Goal: Task Accomplishment & Management: Complete application form

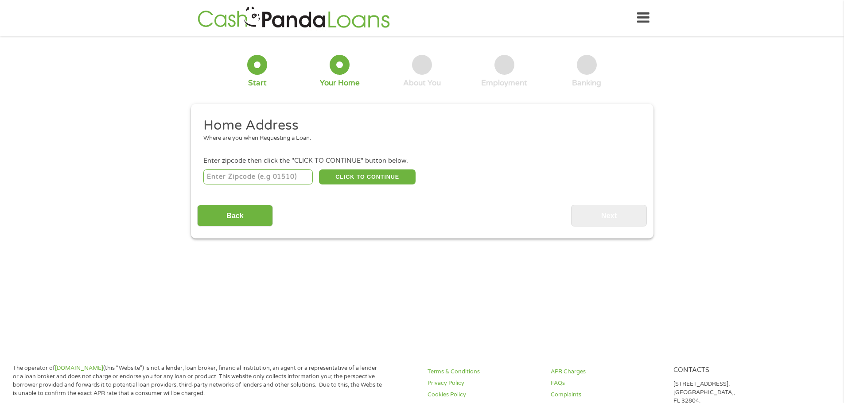
click at [226, 177] on input "number" at bounding box center [257, 177] width 109 height 15
type input "6339"
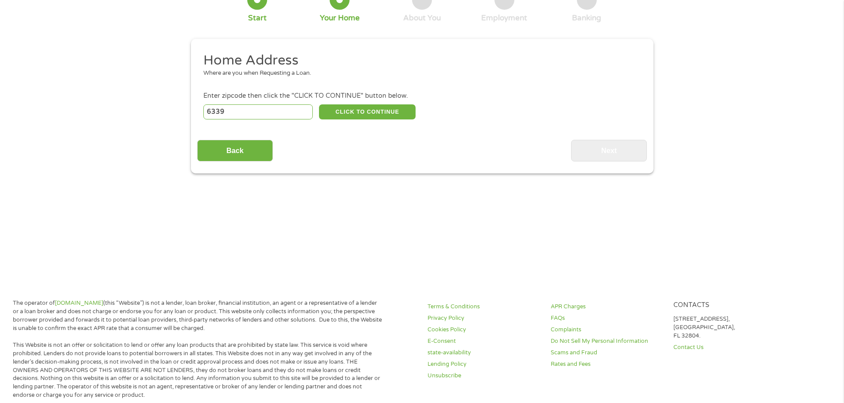
scroll to position [89, 0]
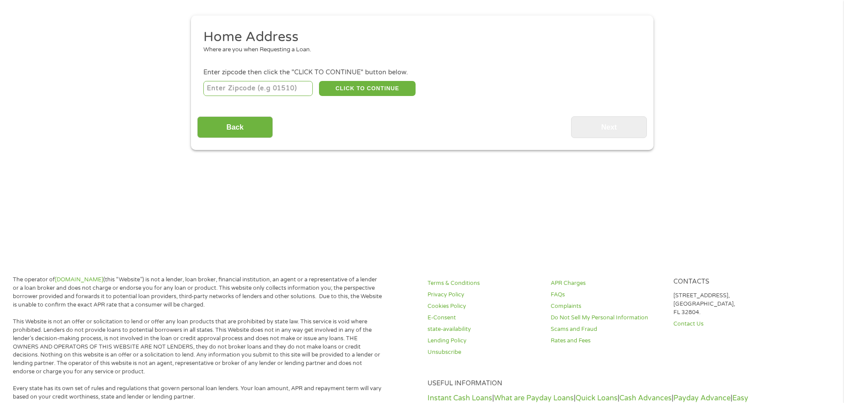
type input "6339E2"
type input "6"
type input "90601"
click at [359, 86] on button "CLICK TO CONTINUE" at bounding box center [367, 88] width 97 height 15
type input "90601"
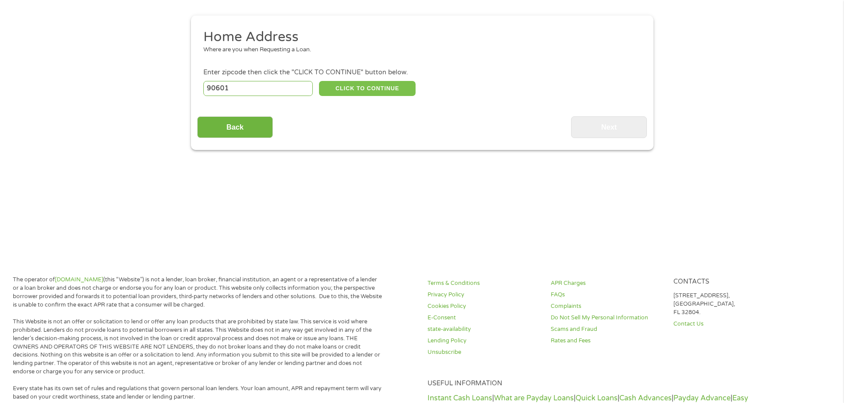
type input "Whittier"
select select "[US_STATE]"
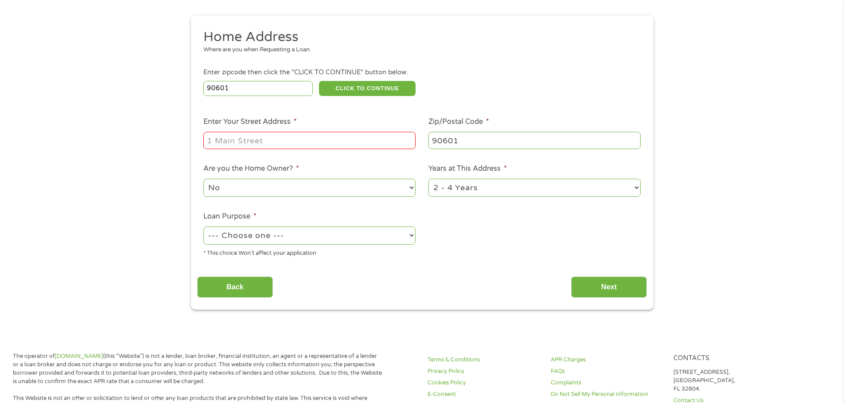
click at [210, 147] on input "Enter Your Street Address *" at bounding box center [309, 140] width 212 height 17
type input "[STREET_ADDRESS][PERSON_NAME]"
click at [630, 190] on select "1 Year or less 1 - 2 Years 2 - 4 Years Over 4 Years" at bounding box center [534, 188] width 212 height 18
select select "60months"
click at [428, 179] on select "1 Year or less 1 - 2 Years 2 - 4 Years Over 4 Years" at bounding box center [534, 188] width 212 height 18
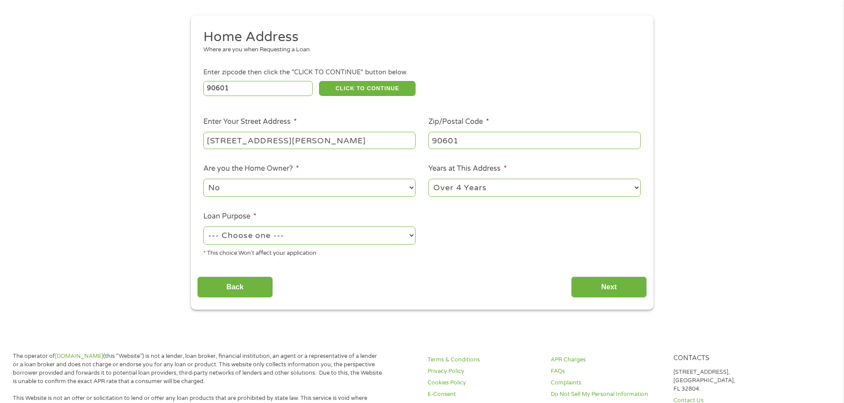
click at [326, 236] on select "--- Choose one --- Pay Bills Debt Consolidation Home Improvement Major Purchase…" at bounding box center [309, 236] width 212 height 18
select select "debtconsolidation"
click at [203, 227] on select "--- Choose one --- Pay Bills Debt Consolidation Home Improvement Major Purchase…" at bounding box center [309, 236] width 212 height 18
click at [604, 293] on input "Next" at bounding box center [609, 288] width 76 height 22
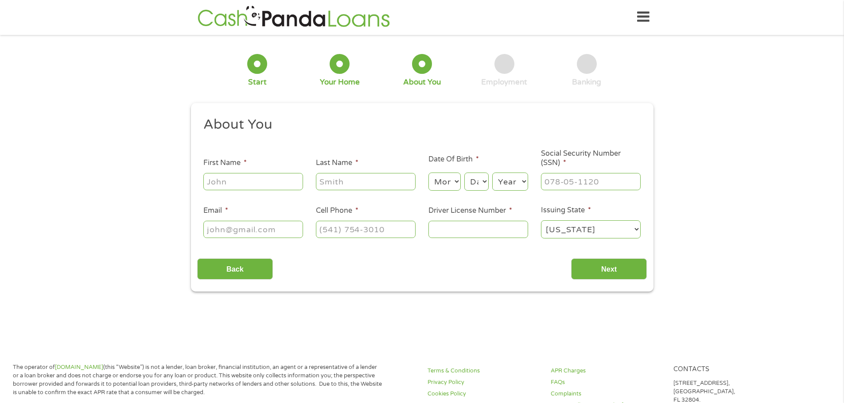
scroll to position [0, 0]
click at [219, 181] on input "First Name *" at bounding box center [253, 182] width 100 height 17
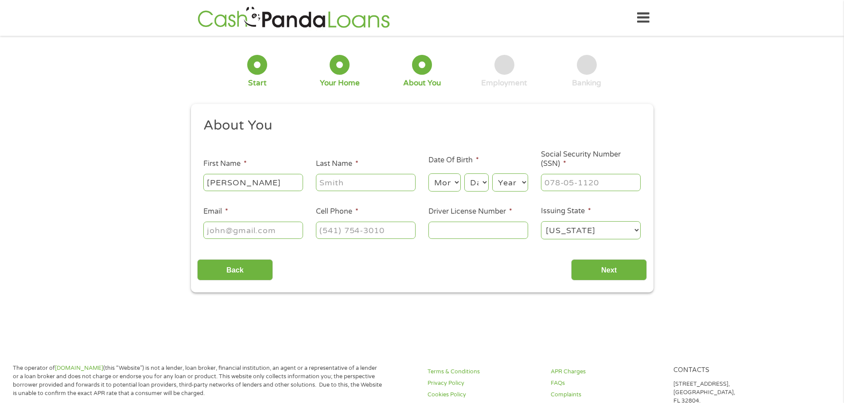
type input "[PERSON_NAME]"
click at [331, 179] on input "Last Name *" at bounding box center [366, 182] width 100 height 17
type input "[PERSON_NAME]"
click at [441, 183] on select "Month 1 2 3 4 5 6 7 8 9 10 11 12" at bounding box center [444, 183] width 32 height 18
select select "7"
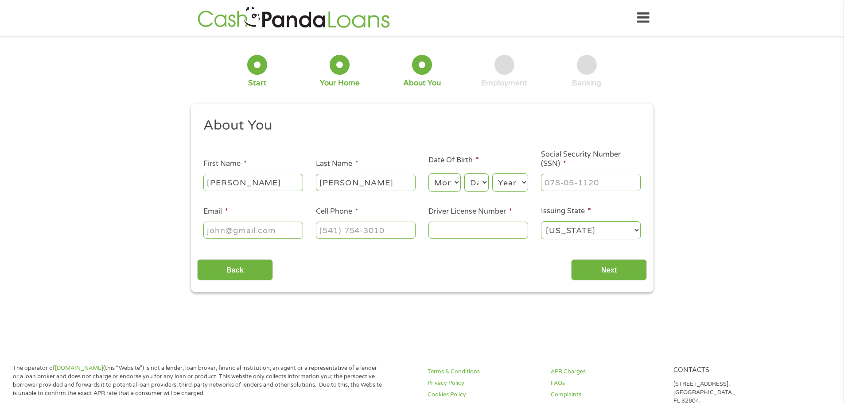
click at [428, 174] on select "Month 1 2 3 4 5 6 7 8 9 10 11 12" at bounding box center [444, 183] width 32 height 18
click at [476, 182] on select "Day 1 2 3 4 5 6 7 8 9 10 11 12 13 14 15 16 17 18 19 20 21 22 23 24 25 26 27 28 …" at bounding box center [476, 183] width 24 height 18
select select "20"
click at [464, 174] on select "Day 1 2 3 4 5 6 7 8 9 10 11 12 13 14 15 16 17 18 19 20 21 22 23 24 25 26 27 28 …" at bounding box center [476, 183] width 24 height 18
click at [519, 183] on select "Year [DATE] 2006 2005 2004 2003 2002 2001 2000 1999 1998 1997 1996 1995 1994 19…" at bounding box center [510, 183] width 36 height 18
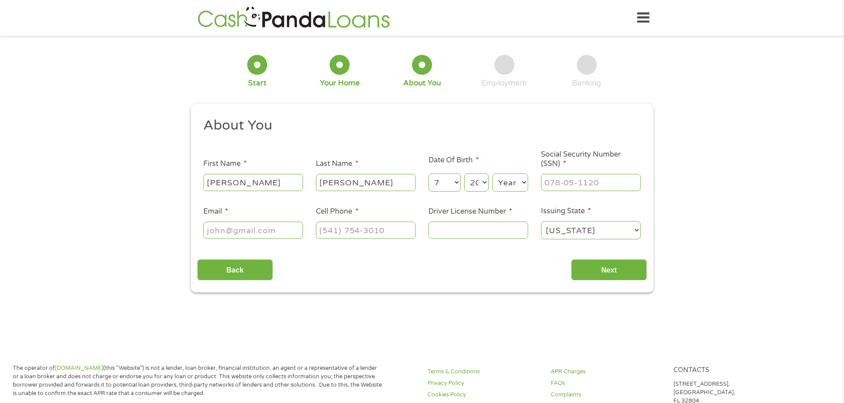
select select "1978"
click at [492, 174] on select "Year [DATE] 2006 2005 2004 2003 2002 2001 2000 1999 1998 1997 1996 1995 1994 19…" at bounding box center [510, 183] width 36 height 18
click at [557, 186] on input "___-__-____" at bounding box center [591, 182] width 100 height 17
type input "551-55-8354"
click at [221, 227] on input "Email *" at bounding box center [253, 230] width 100 height 17
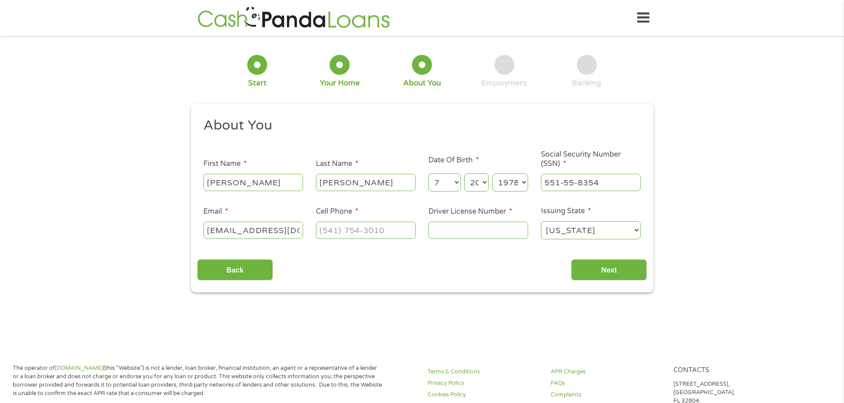
type input "[EMAIL_ADDRESS][DOMAIN_NAME]"
click at [337, 232] on input "(___) ___-____" at bounding box center [366, 230] width 100 height 17
type input "[PHONE_NUMBER]"
click at [449, 228] on input "Driver License Number *" at bounding box center [478, 230] width 100 height 17
type input "b7261215"
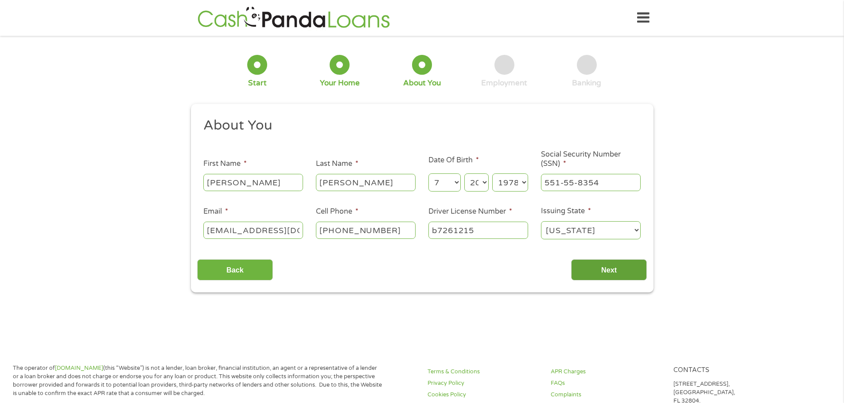
click at [619, 268] on input "Next" at bounding box center [609, 270] width 76 height 22
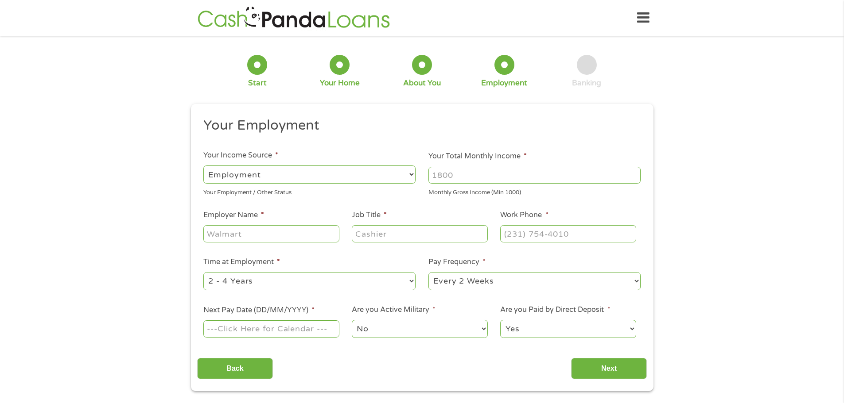
click at [322, 173] on select "--- Choose one --- Employment [DEMOGRAPHIC_DATA] Benefits" at bounding box center [309, 175] width 212 height 18
click at [360, 140] on ul "Your Employment Your Income Source * --- Choose one --- Employment [DEMOGRAPHIC…" at bounding box center [421, 231] width 449 height 229
click at [238, 232] on input "Employer Name *" at bounding box center [270, 233] width 135 height 17
type input "whittier [DOMAIN_NAME]"
click at [395, 238] on input "Job Title *" at bounding box center [419, 233] width 135 height 17
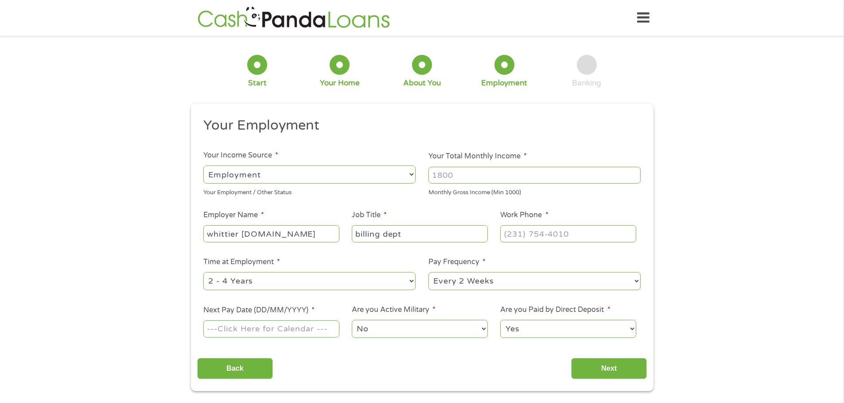
type input "billing dept"
click at [460, 173] on input "Your Total Monthly Income *" at bounding box center [534, 175] width 212 height 17
type input "3000"
click at [518, 232] on input "(___) ___-____" at bounding box center [567, 233] width 135 height 17
type input "[PHONE_NUMBER]"
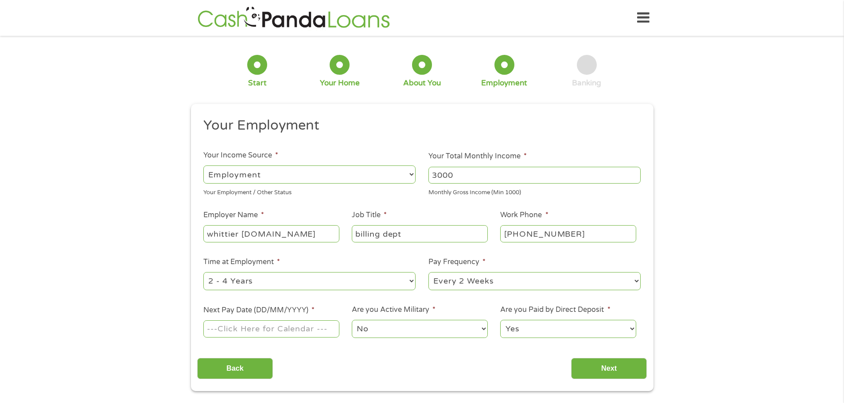
click at [242, 283] on select "--- Choose one --- 1 Year or less 1 - 2 Years 2 - 4 Years Over 4 Years" at bounding box center [309, 281] width 212 height 18
select select "60months"
click at [203, 272] on select "--- Choose one --- 1 Year or less 1 - 2 Years 2 - 4 Years Over 4 Years" at bounding box center [309, 281] width 212 height 18
click at [635, 281] on select "--- Choose one --- Every 2 Weeks Every Week Monthly Semi-Monthly" at bounding box center [534, 281] width 212 height 18
select select "monthly"
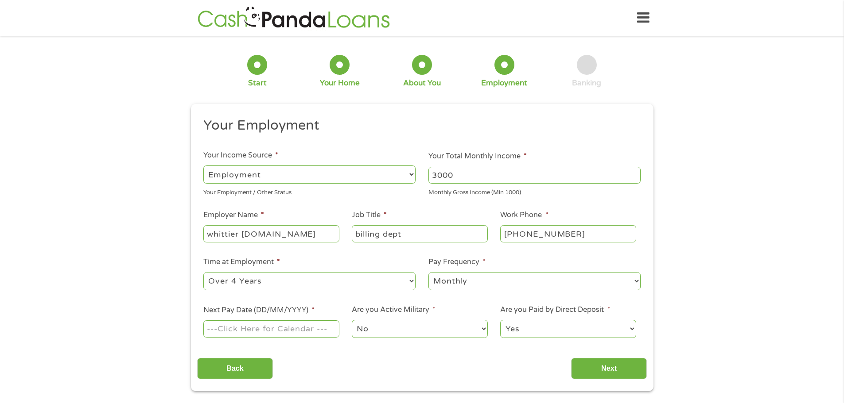
click at [428, 272] on select "--- Choose one --- Every 2 Weeks Every Week Monthly Semi-Monthly" at bounding box center [534, 281] width 212 height 18
click at [226, 330] on input "Next Pay Date (DD/MM/YYYY) *" at bounding box center [270, 329] width 135 height 17
type input "[DATE]"
click at [613, 367] on input "Next" at bounding box center [609, 369] width 76 height 22
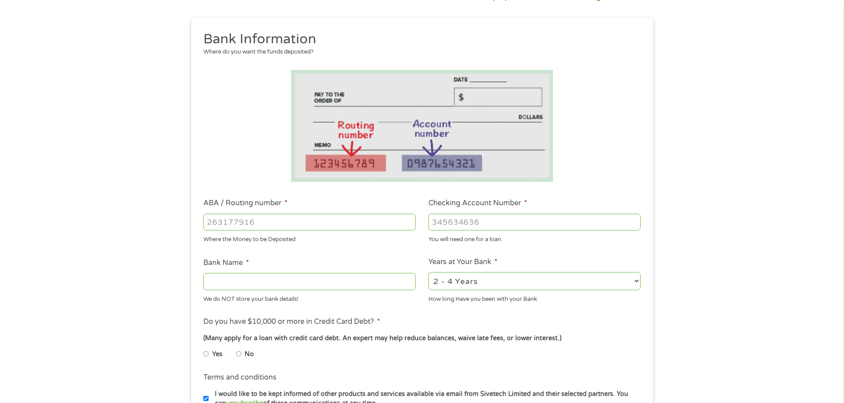
scroll to position [89, 0]
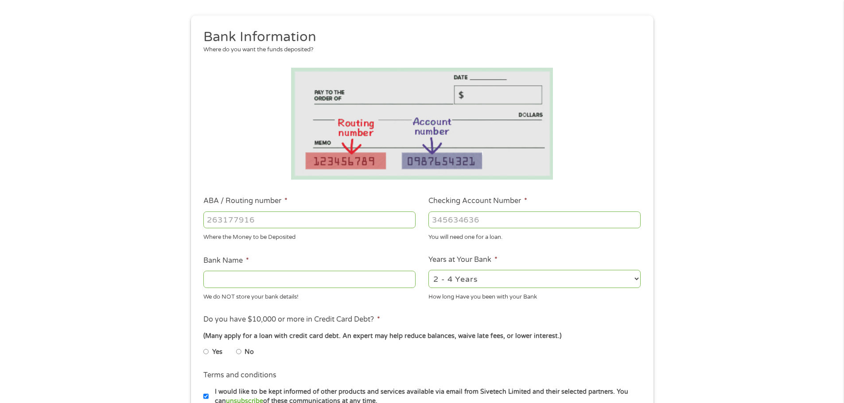
click at [241, 213] on input "ABA / Routing number *" at bounding box center [309, 220] width 212 height 17
type input "121000358"
type input "BANK OF AMERICA NA"
type input "121000358"
click at [466, 225] on input "Checking Account Number *" at bounding box center [534, 220] width 212 height 17
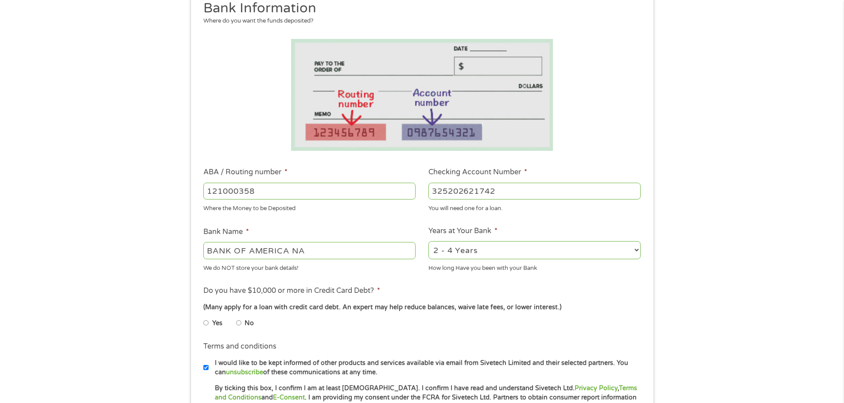
scroll to position [133, 0]
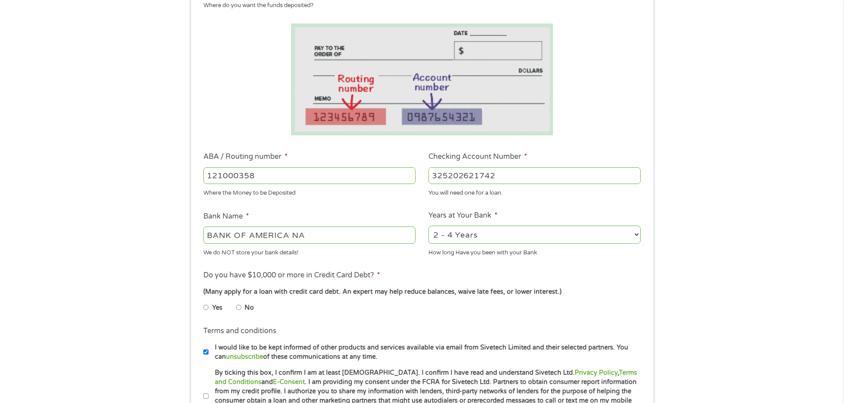
type input "325202621742"
click at [239, 308] on input "No" at bounding box center [238, 308] width 5 height 14
radio input "true"
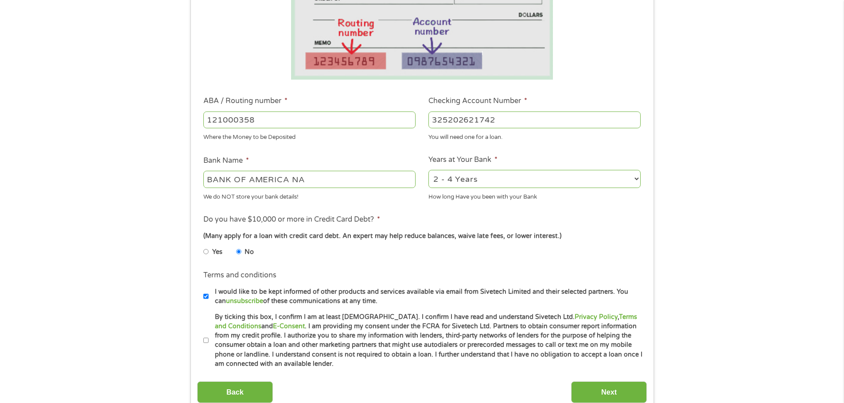
scroll to position [266, 0]
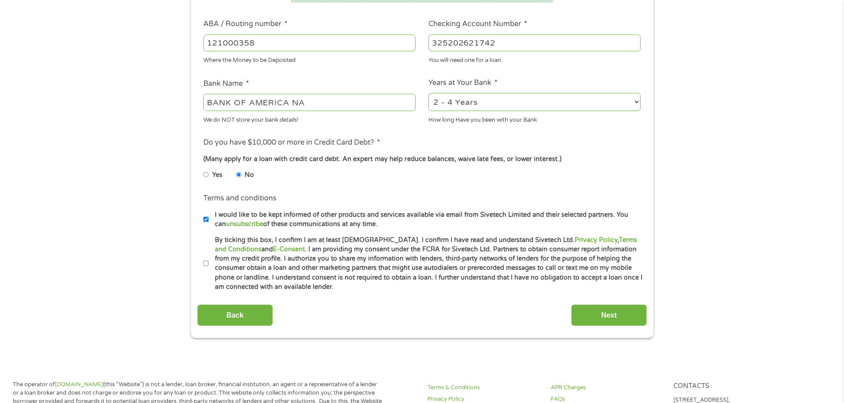
click at [212, 262] on label "By ticking this box, I confirm I am at least [DEMOGRAPHIC_DATA]. I confirm I ha…" at bounding box center [426, 264] width 434 height 57
click at [209, 262] on input "By ticking this box, I confirm I am at least [DEMOGRAPHIC_DATA]. I confirm I ha…" at bounding box center [205, 264] width 5 height 14
checkbox input "true"
click at [622, 314] on input "Next" at bounding box center [609, 316] width 76 height 22
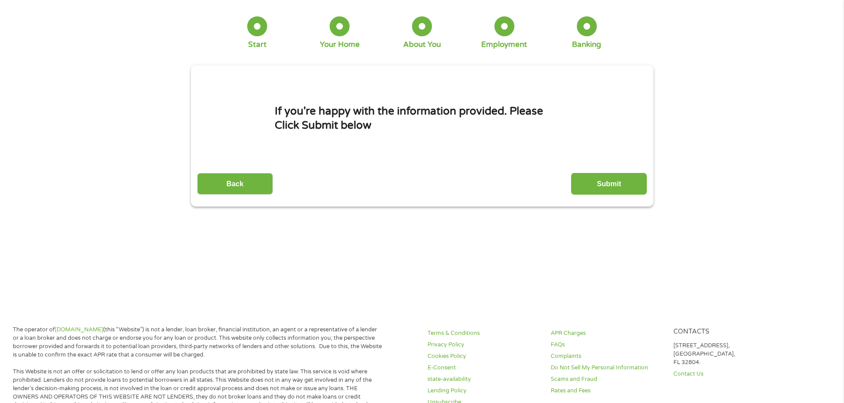
scroll to position [0, 0]
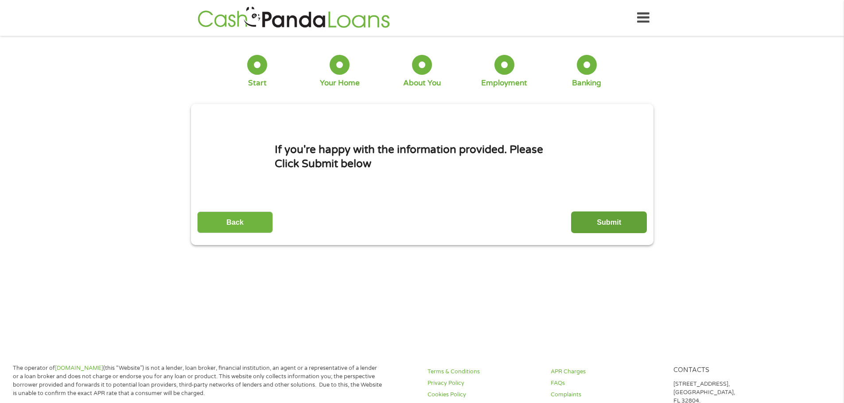
click at [600, 224] on input "Submit" at bounding box center [609, 223] width 76 height 22
